Goal: Task Accomplishment & Management: Use online tool/utility

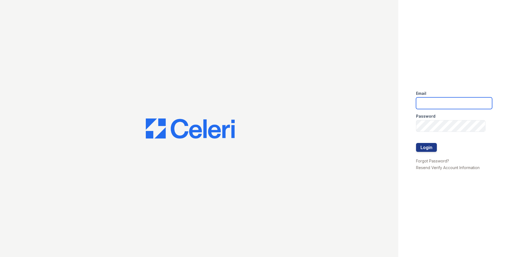
click at [444, 103] on input "email" at bounding box center [454, 103] width 76 height 12
type input "zwoods@trinity-pm.com"
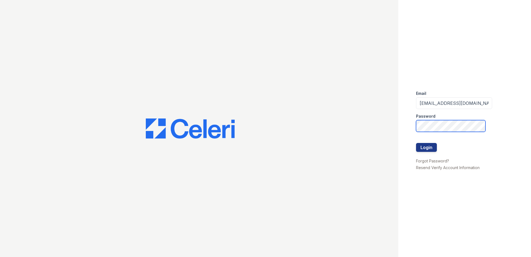
click at [416, 143] on button "Login" at bounding box center [426, 147] width 21 height 9
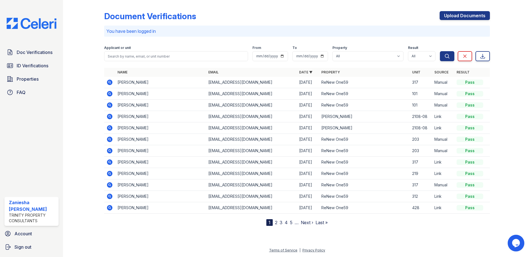
click at [109, 82] on icon at bounding box center [109, 81] width 1 height 1
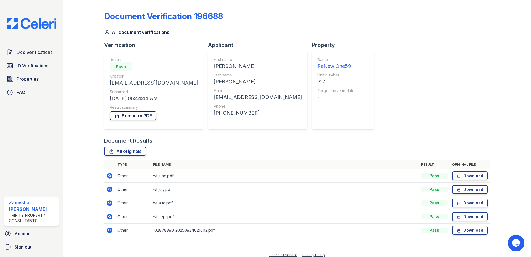
click at [125, 117] on link "Summary PDF" at bounding box center [133, 115] width 47 height 9
click at [39, 79] on link "Properties" at bounding box center [31, 78] width 54 height 11
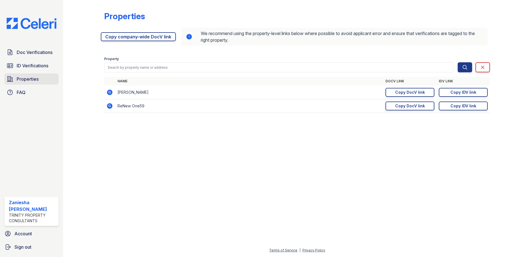
click at [28, 81] on span "Properties" at bounding box center [28, 79] width 22 height 7
click at [459, 109] on link "Copy IDV link Copy link" at bounding box center [463, 105] width 49 height 9
